Goal: Task Accomplishment & Management: Use online tool/utility

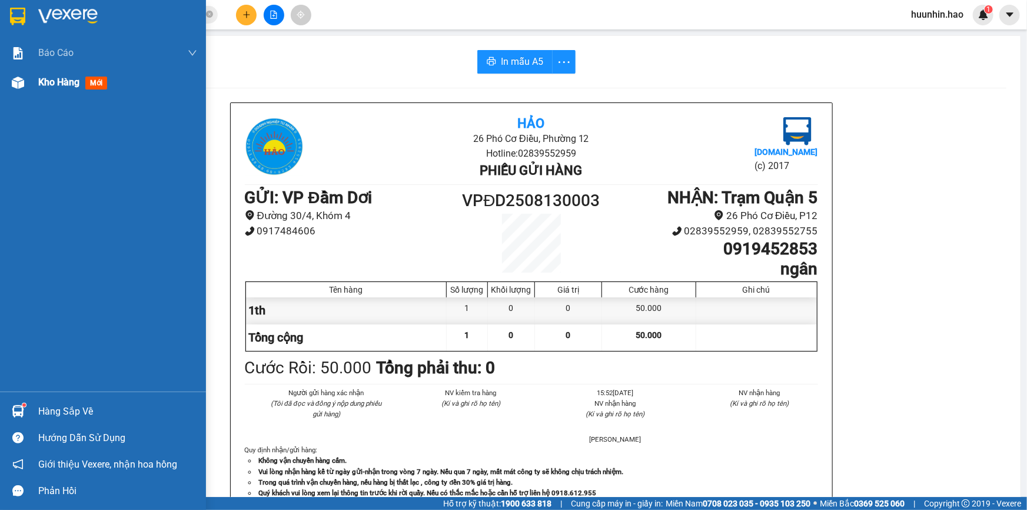
click at [44, 90] on div "Kho hàng mới" at bounding box center [117, 82] width 159 height 29
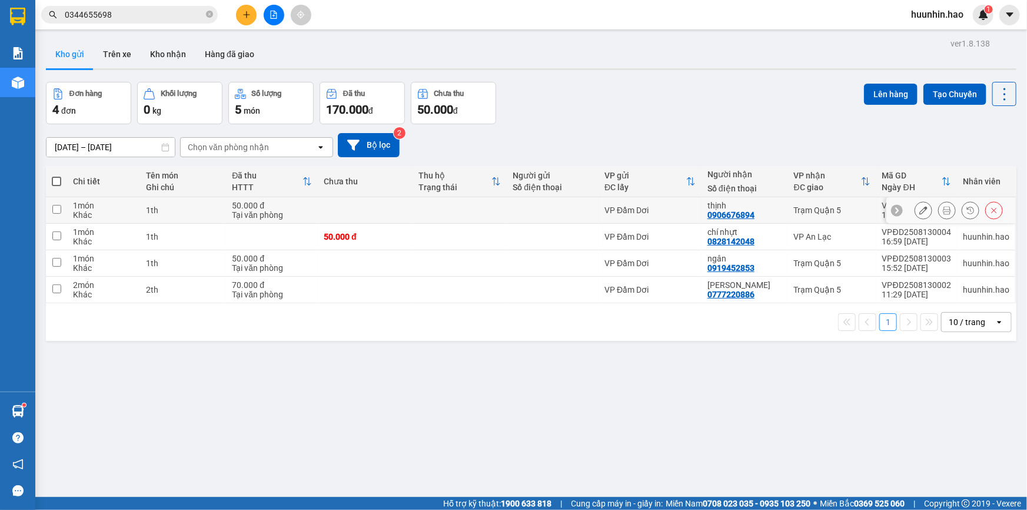
click at [943, 213] on icon at bounding box center [947, 210] width 8 height 8
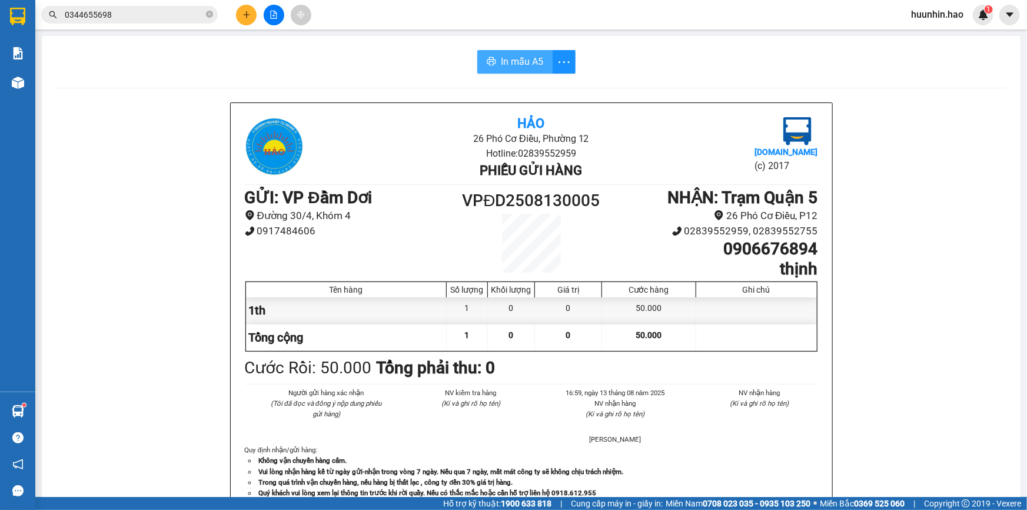
click at [487, 66] on icon "printer" at bounding box center [491, 61] width 9 height 9
drag, startPoint x: 529, startPoint y: 47, endPoint x: 528, endPoint y: 54, distance: 7.3
click at [529, 47] on div "In mẫu A5 Hảo 26 Phó Cơ Điều, Phường 12 Hotline: 02839552959 Phiếu gửi hàng [DO…" at bounding box center [531, 490] width 979 height 909
drag, startPoint x: 522, startPoint y: 60, endPoint x: 522, endPoint y: 112, distance: 51.8
click at [522, 64] on span "In mẫu A5" at bounding box center [522, 61] width 42 height 15
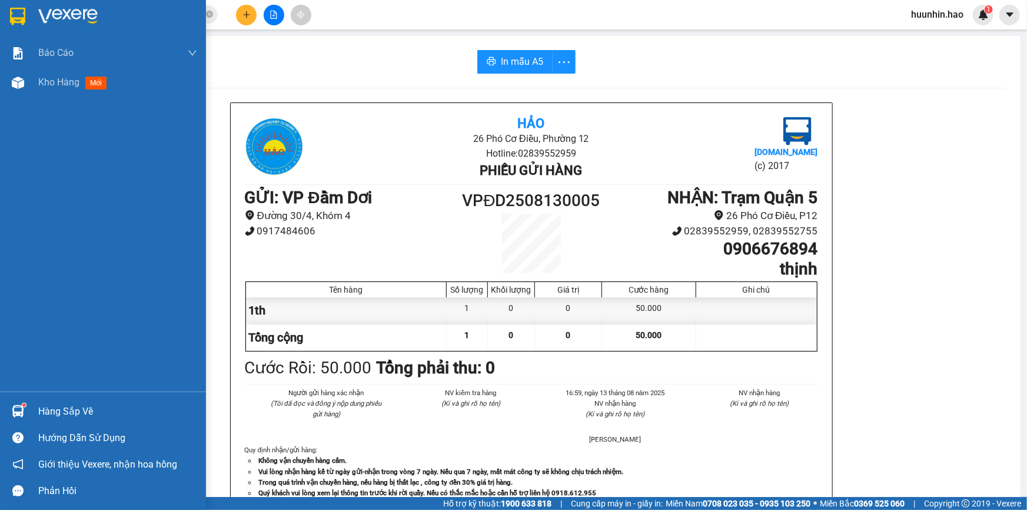
click at [35, 12] on div at bounding box center [103, 19] width 206 height 38
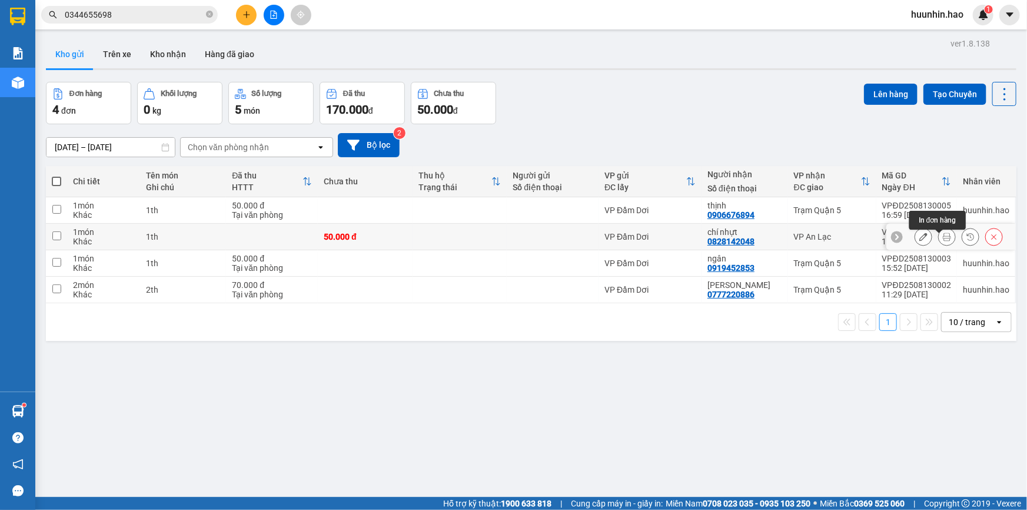
click at [945, 241] on button at bounding box center [947, 237] width 16 height 21
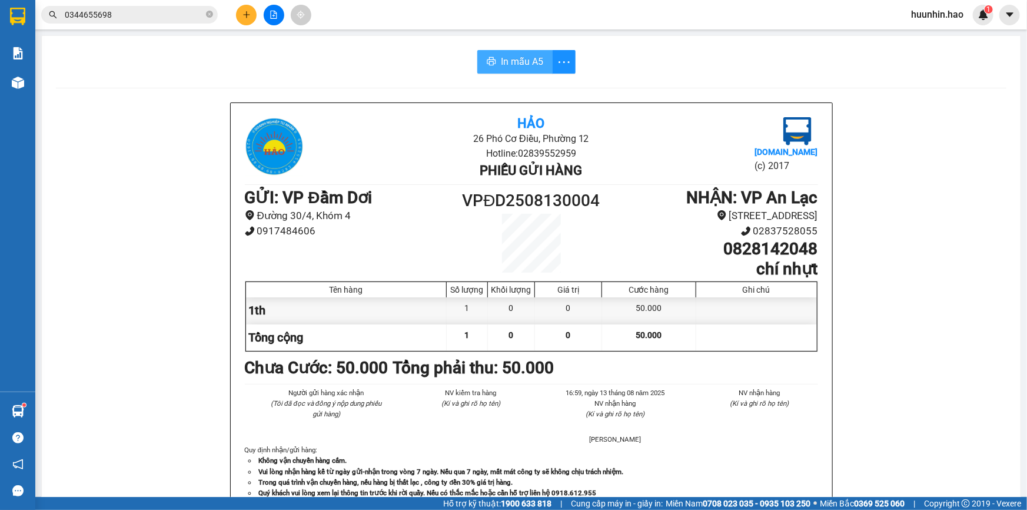
click at [489, 65] on icon "printer" at bounding box center [491, 61] width 9 height 9
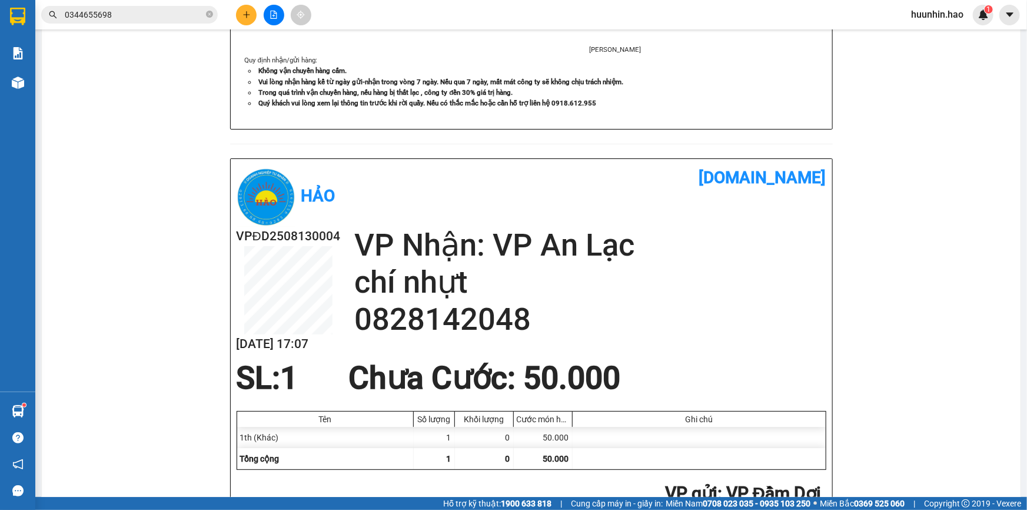
scroll to position [470, 0]
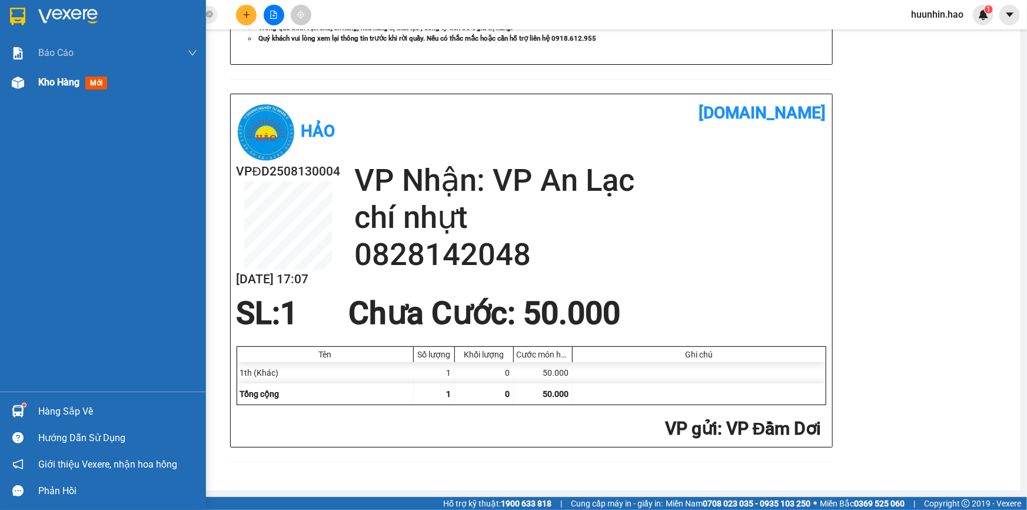
click at [78, 85] on span "Kho hàng" at bounding box center [58, 82] width 41 height 11
click at [77, 86] on span "Kho hàng" at bounding box center [58, 82] width 41 height 11
